Goal: Task Accomplishment & Management: Manage account settings

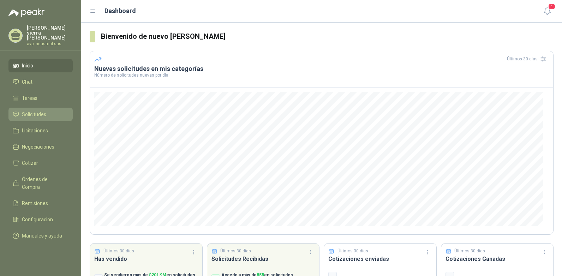
click at [39, 111] on span "Solicitudes" at bounding box center [34, 115] width 24 height 8
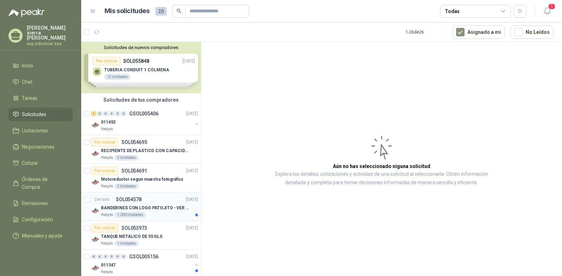
click at [133, 215] on div "1.000 Unidades" at bounding box center [130, 215] width 32 height 6
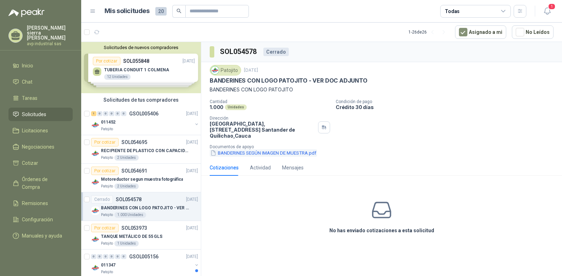
click at [235, 149] on button "BANDERINES SEGÚN IMAGEN DE MUESTRA.pdf" at bounding box center [263, 152] width 107 height 7
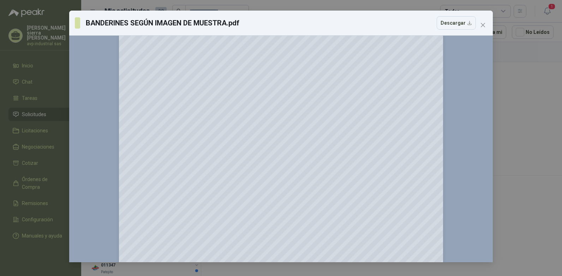
scroll to position [71, 0]
